Goal: Book appointment/travel/reservation

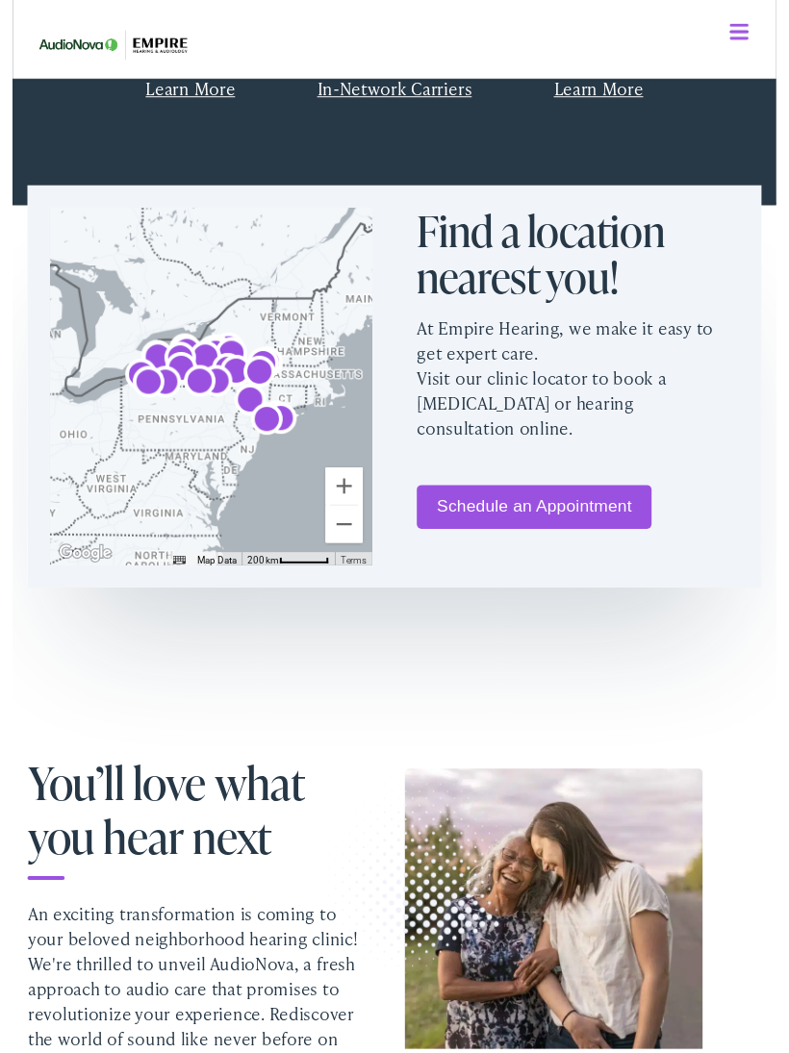
scroll to position [877, 0]
click at [563, 523] on link "Schedule an Appointment" at bounding box center [539, 522] width 242 height 45
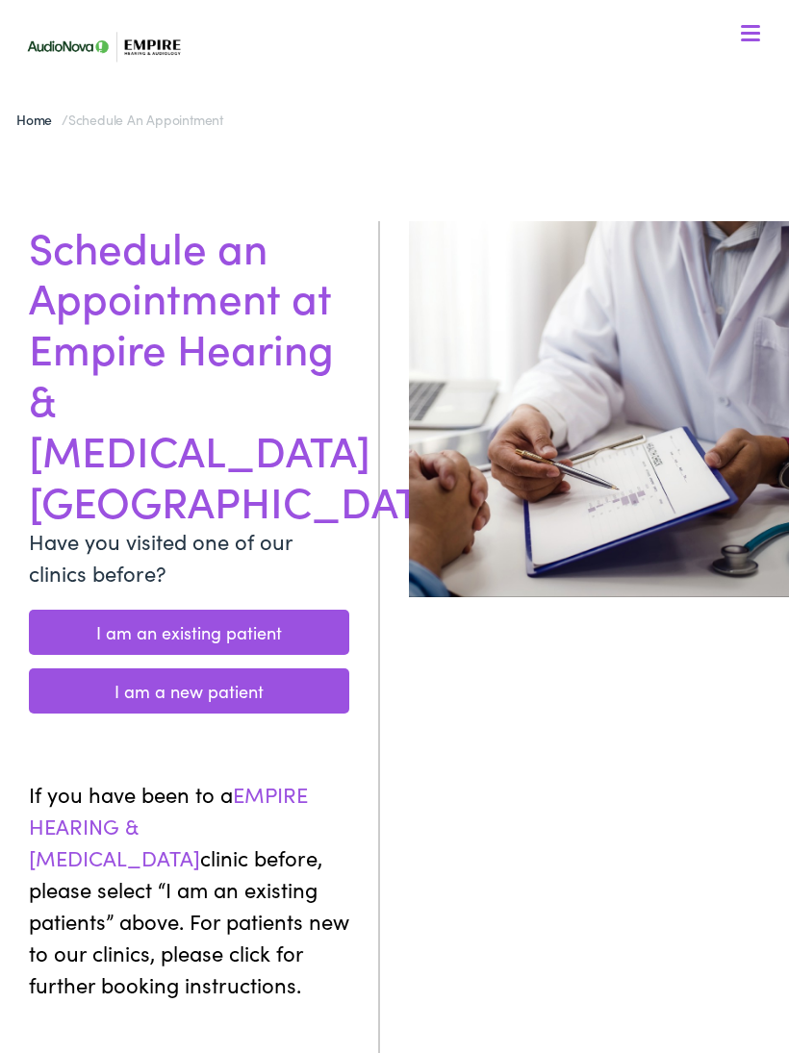
click at [270, 610] on link "I am an existing patient" at bounding box center [189, 632] width 320 height 45
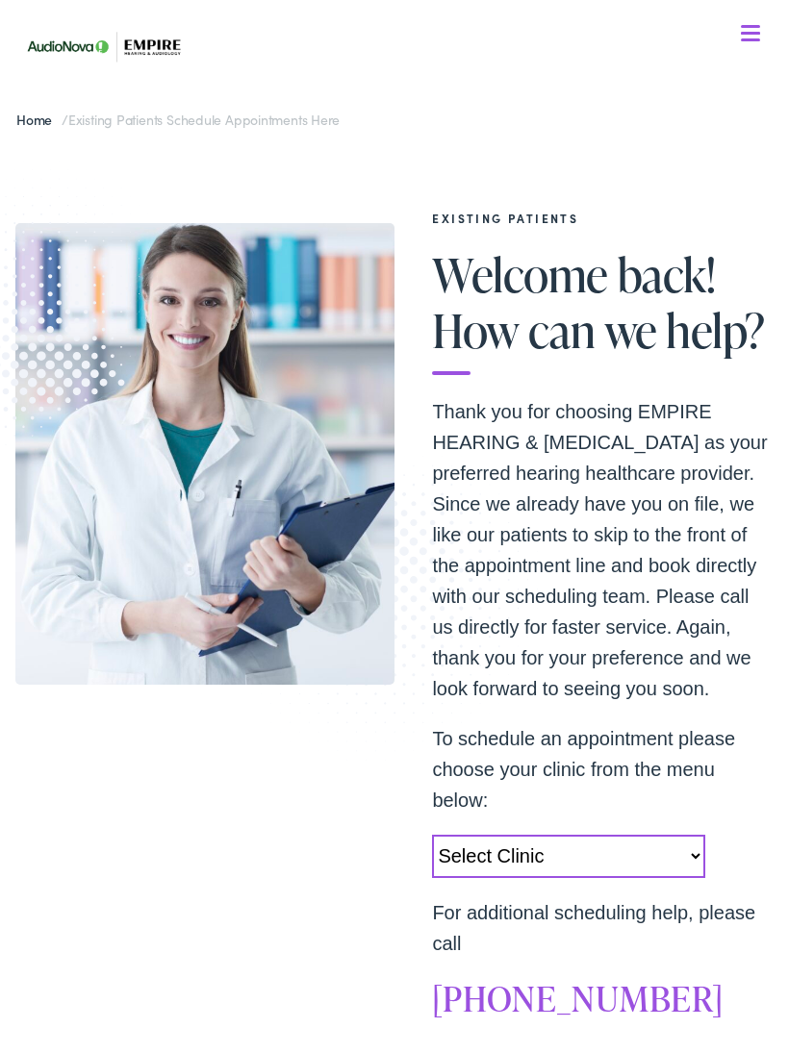
click at [688, 856] on select "Select Clinic [GEOGRAPHIC_DATA]-[GEOGRAPHIC_DATA]-AudioNova [STREET_ADDRESS][PE…" at bounding box center [568, 856] width 272 height 43
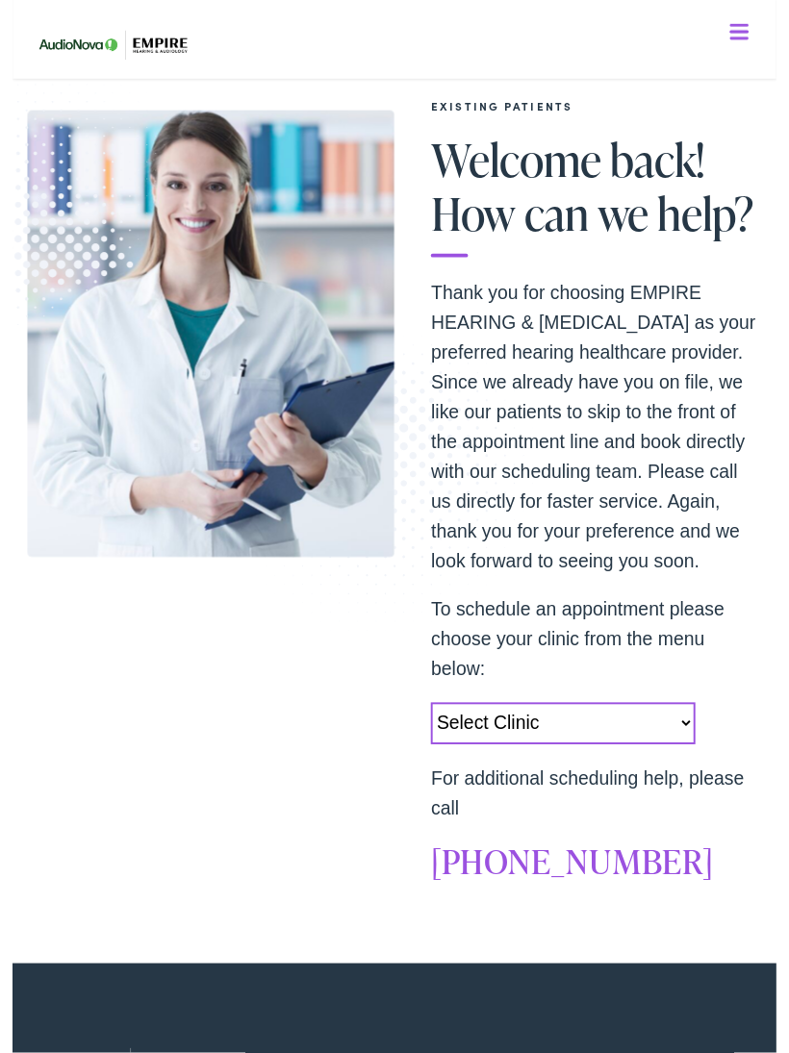
scroll to position [110, 0]
click at [690, 747] on select "Select Clinic [GEOGRAPHIC_DATA]-[GEOGRAPHIC_DATA]-AudioNova [STREET_ADDRESS][PE…" at bounding box center [568, 746] width 272 height 43
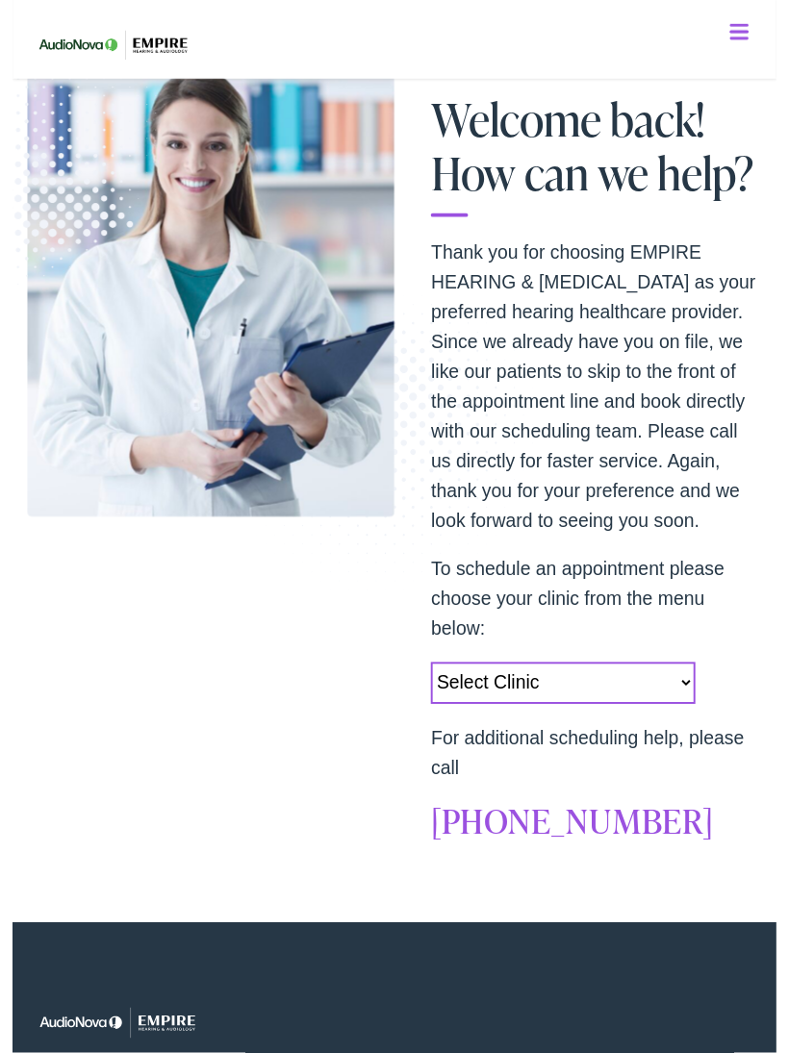
scroll to position [151, 0]
click at [695, 700] on select "Select Clinic [GEOGRAPHIC_DATA]-[GEOGRAPHIC_DATA]-AudioNova [STREET_ADDRESS][PE…" at bounding box center [568, 705] width 272 height 43
click at [692, 704] on select "Select Clinic [GEOGRAPHIC_DATA]-[GEOGRAPHIC_DATA]-AudioNova [STREET_ADDRESS][PE…" at bounding box center [568, 705] width 272 height 43
select select "[URL][DOMAIN_NAME]"
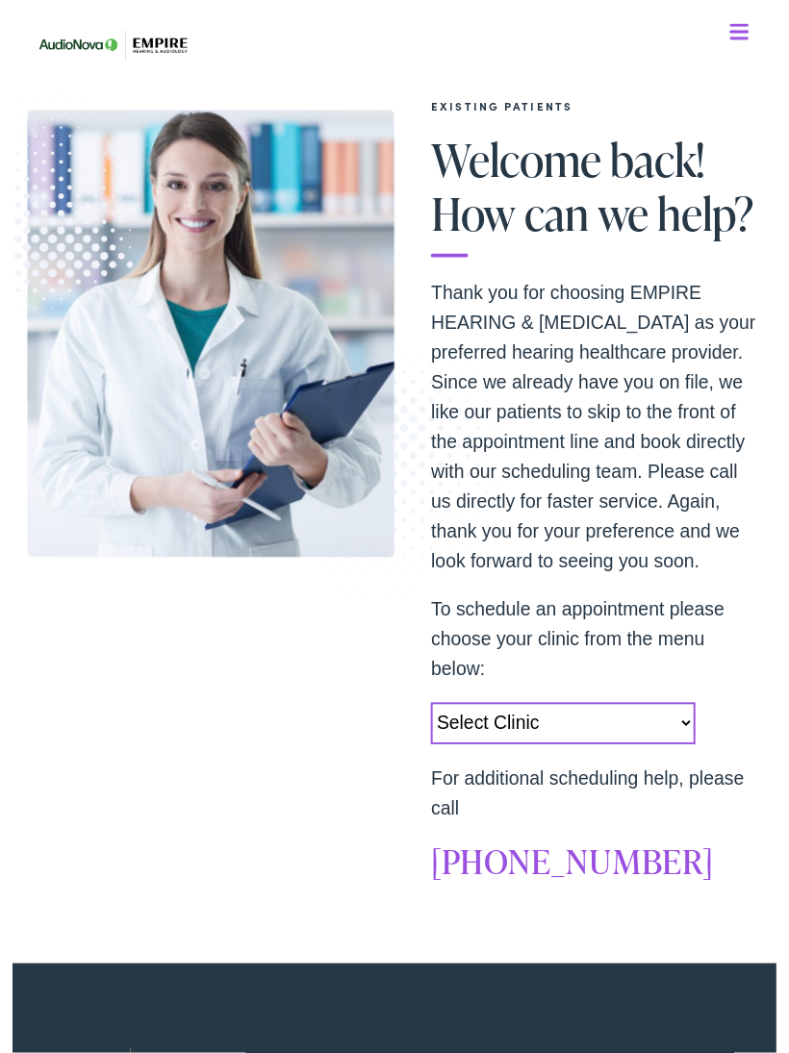
scroll to position [0, 0]
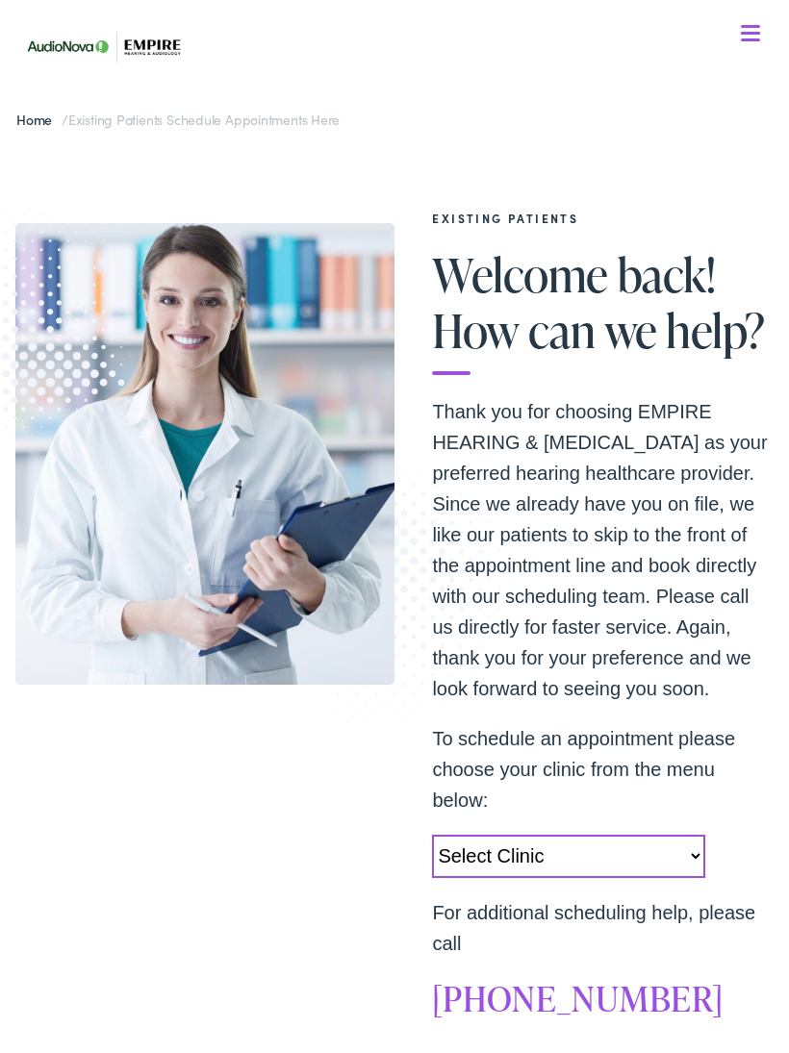
click at [40, 112] on link "Home" at bounding box center [38, 119] width 45 height 19
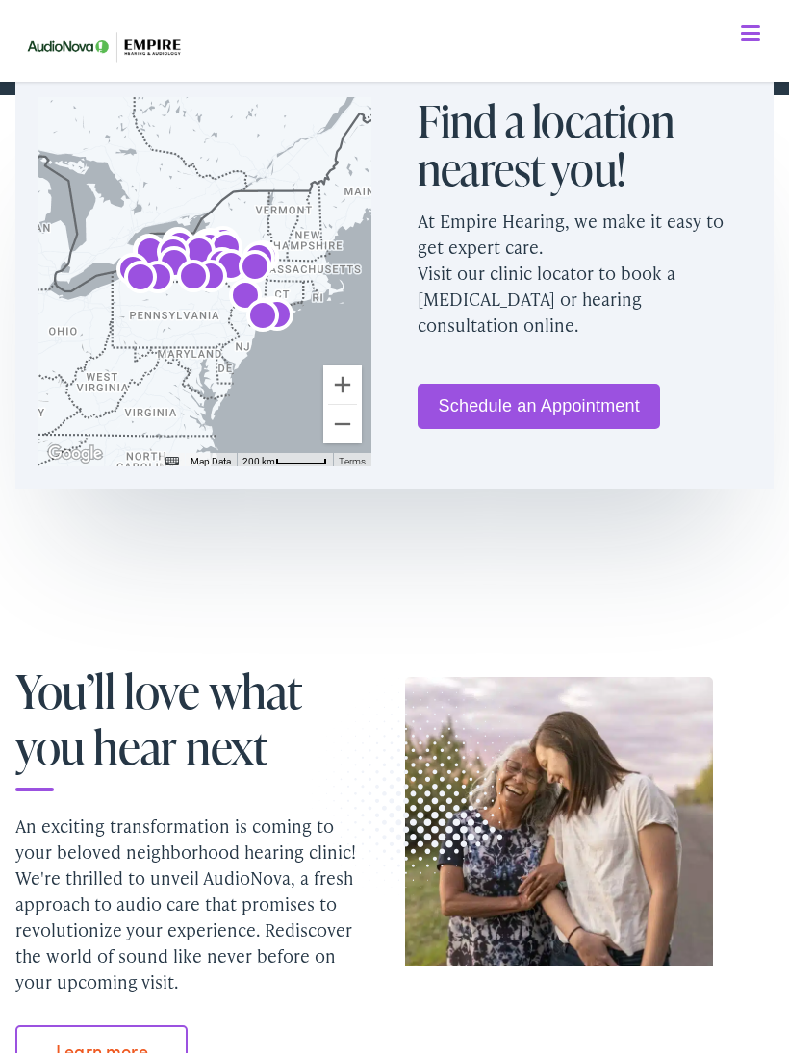
scroll to position [993, 0]
